Goal: Information Seeking & Learning: Learn about a topic

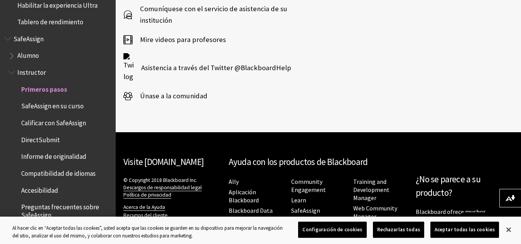
scroll to position [1378, 0]
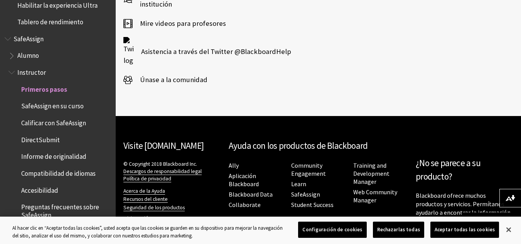
click at [12, 71] on span "Book outline for Blackboard SafeAssign" at bounding box center [12, 71] width 8 height 10
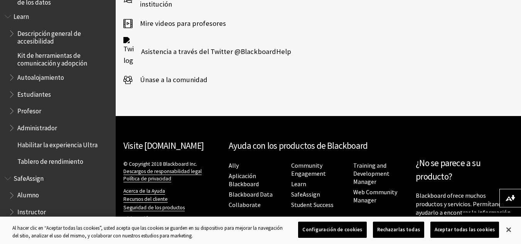
scroll to position [581, 0]
click at [10, 91] on span "Book outline for Blackboard Learn Help" at bounding box center [12, 93] width 8 height 10
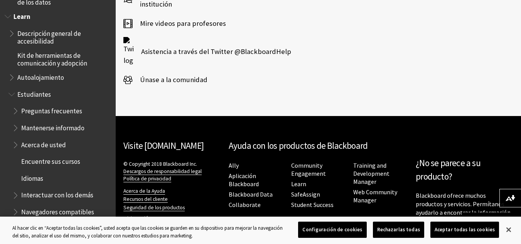
click at [60, 109] on span "Preguntas frecuentes" at bounding box center [51, 109] width 61 height 10
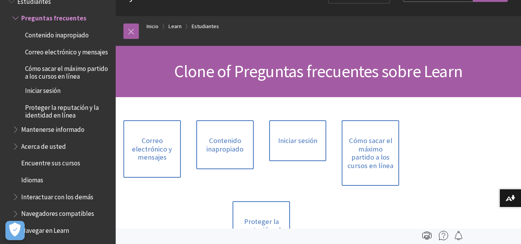
scroll to position [24, 0]
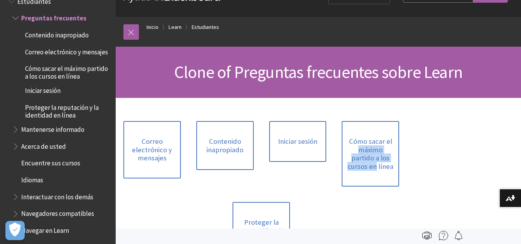
drag, startPoint x: 339, startPoint y: 152, endPoint x: 403, endPoint y: 160, distance: 65.2
click at [403, 160] on div "Cómo sacar el máximo partido a los cursos en línea" at bounding box center [370, 153] width 73 height 81
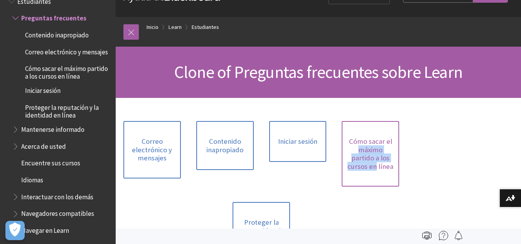
click at [375, 160] on link "Cómo sacar el máximo partido a los cursos en línea" at bounding box center [369, 153] width 57 height 65
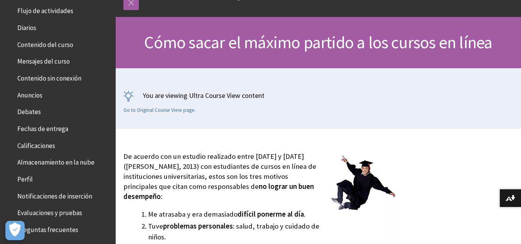
scroll to position [144, 0]
click at [65, 44] on span "Contenido del curso" at bounding box center [45, 43] width 56 height 10
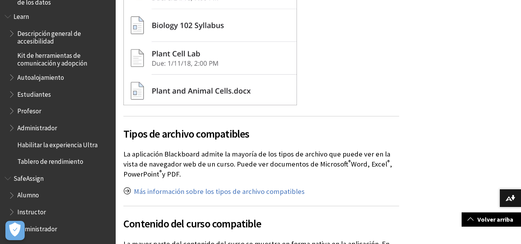
scroll to position [225, 0]
click at [18, 189] on span "Alumno" at bounding box center [28, 194] width 22 height 10
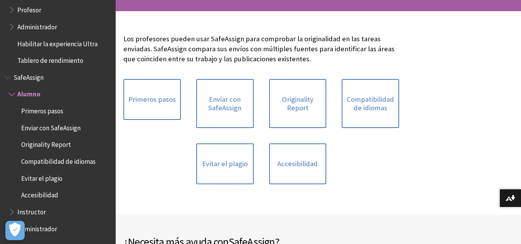
scroll to position [111, 0]
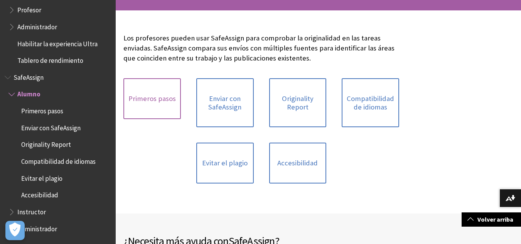
click at [144, 96] on link "Primeros pasos" at bounding box center [151, 98] width 57 height 41
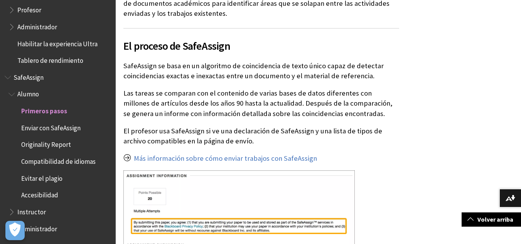
scroll to position [166, 0]
